Goal: Navigation & Orientation: Find specific page/section

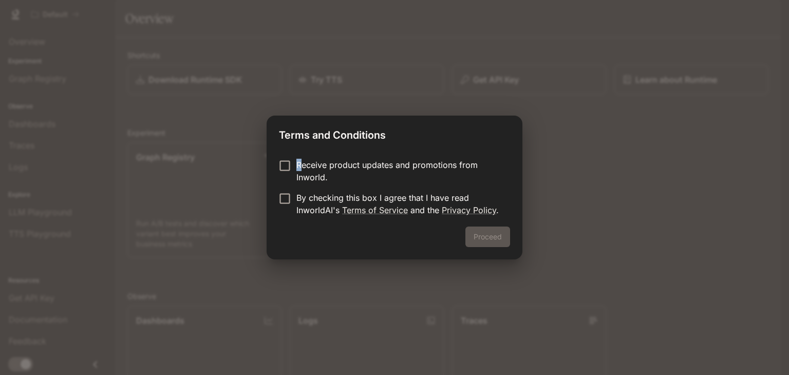
click at [296, 165] on p "Receive product updates and promotions from Inworld." at bounding box center [398, 171] width 205 height 25
click at [499, 247] on div "Proceed" at bounding box center [395, 243] width 256 height 33
click at [499, 231] on button "Proceed" at bounding box center [487, 237] width 45 height 21
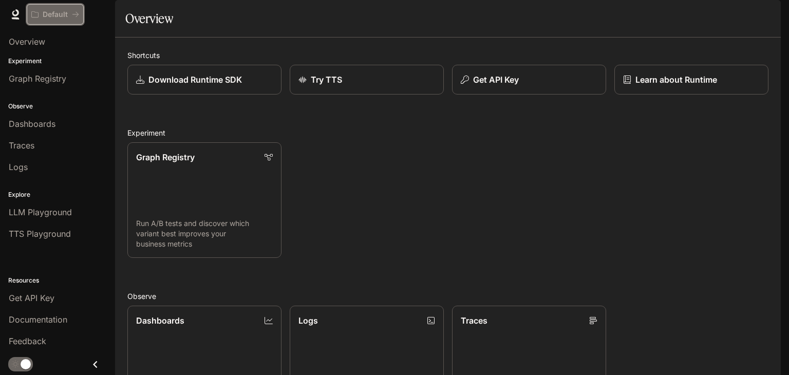
click at [63, 6] on button "Default" at bounding box center [55, 14] width 57 height 21
click at [24, 12] on div "Default Documentation Documentation" at bounding box center [394, 14] width 789 height 29
click at [20, 13] on icon at bounding box center [15, 14] width 10 height 10
